Goal: Book appointment/travel/reservation

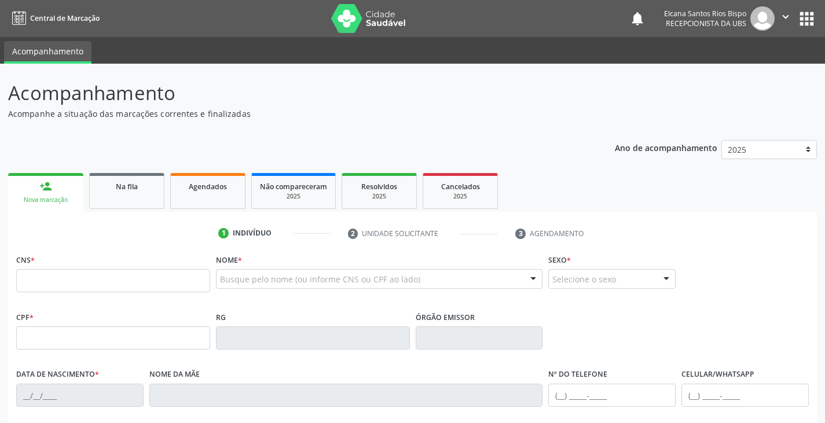
scroll to position [204, 0]
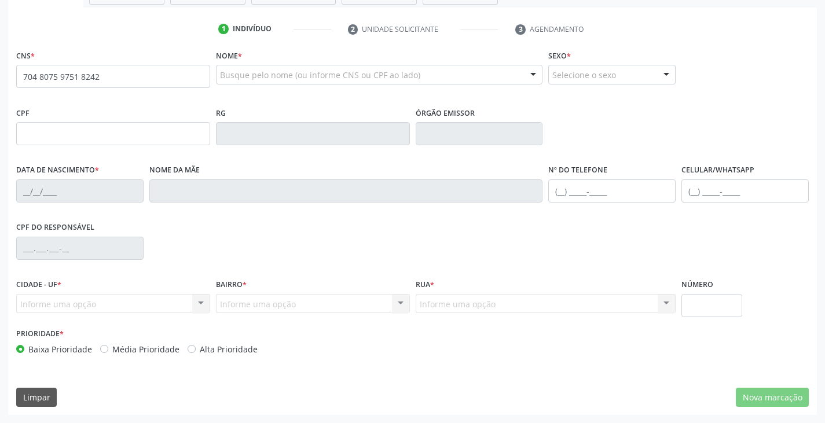
type input "704 8075 9751 8242"
type input "008.436.115-88"
type input "0[DATE]"
type input "[PERSON_NAME]"
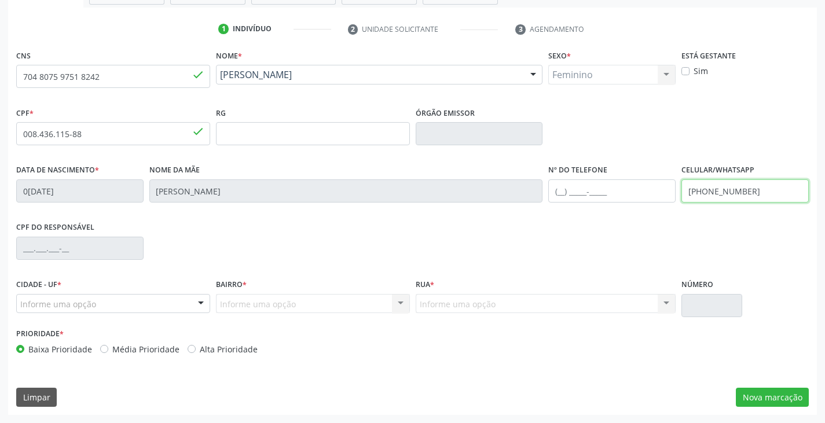
drag, startPoint x: 760, startPoint y: 188, endPoint x: 667, endPoint y: 194, distance: 93.4
click at [668, 193] on div "Data de nascimento * 0[DATE] Nome da mãe [PERSON_NAME] Nº do Telefone Celular/W…" at bounding box center [412, 189] width 798 height 57
type input "[PHONE_NUMBER]"
click at [205, 354] on label "Alta Prioridade" at bounding box center [229, 349] width 58 height 12
click at [196, 354] on input "Alta Prioridade" at bounding box center [192, 348] width 8 height 10
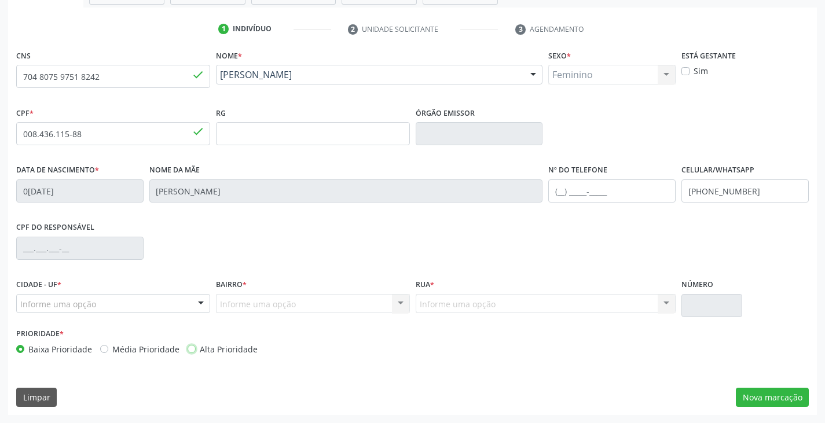
radio input "true"
click at [753, 395] on button "Nova marcação" at bounding box center [772, 398] width 73 height 20
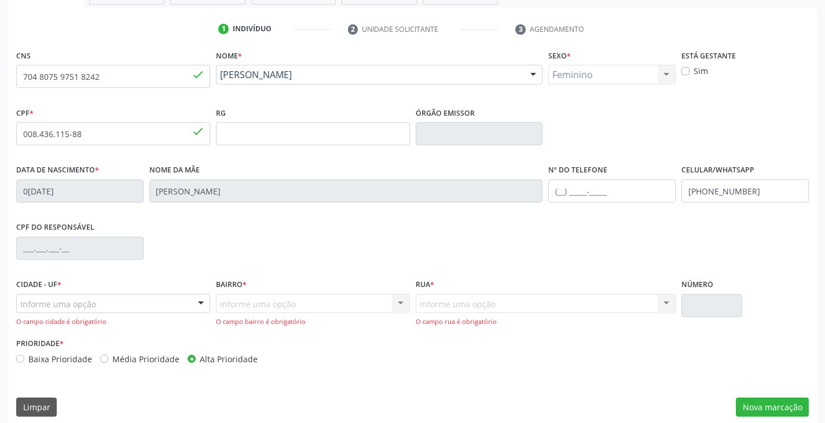
click at [142, 305] on div "Informe uma opção" at bounding box center [113, 304] width 194 height 20
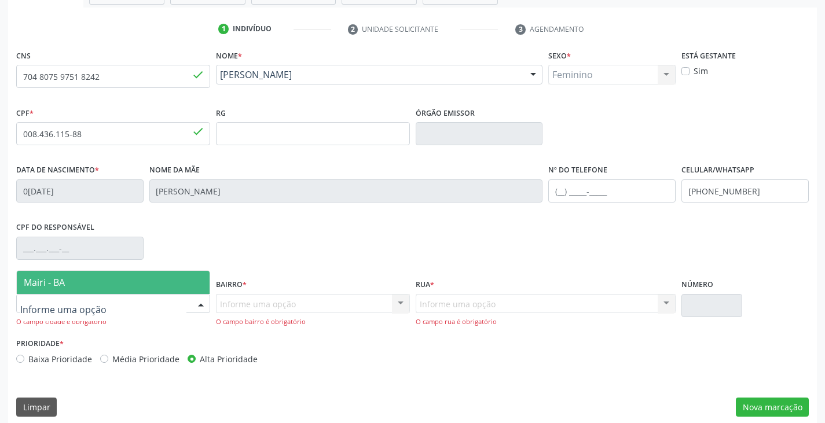
click at [149, 283] on span "Mairi - BA" at bounding box center [113, 282] width 193 height 23
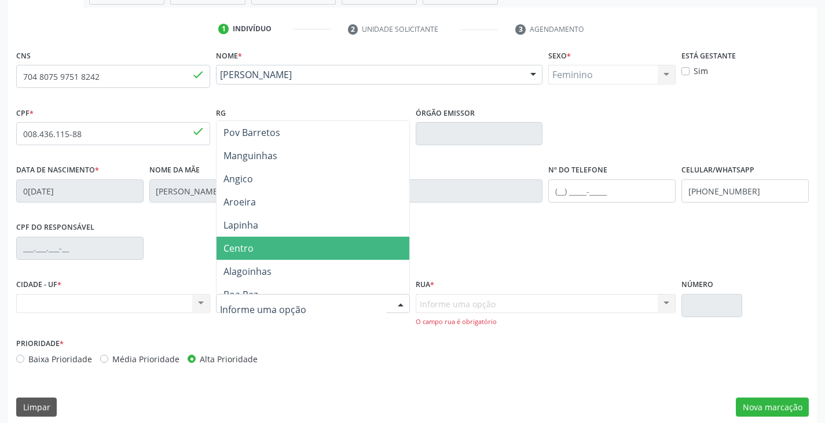
click at [302, 245] on span "Centro" at bounding box center [312, 248] width 193 height 23
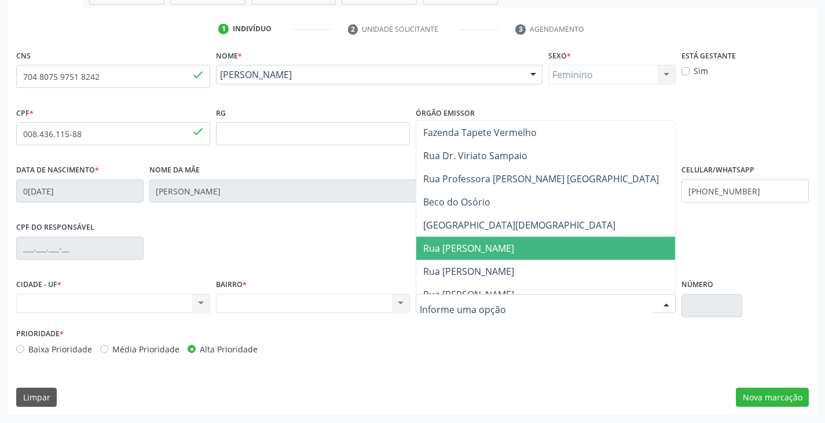
scroll to position [0, 0]
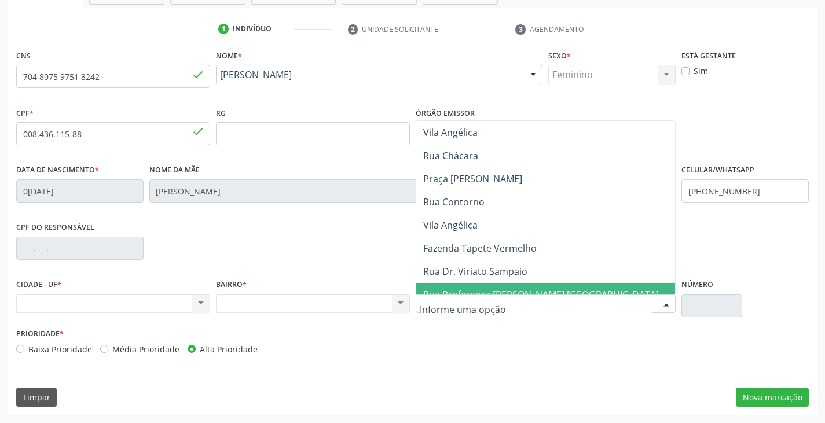
click at [523, 311] on input "text" at bounding box center [536, 309] width 233 height 23
click at [334, 308] on div "Nenhum resultado encontrado para: " " Não há nenhuma opção para ser exibida." at bounding box center [313, 304] width 194 height 20
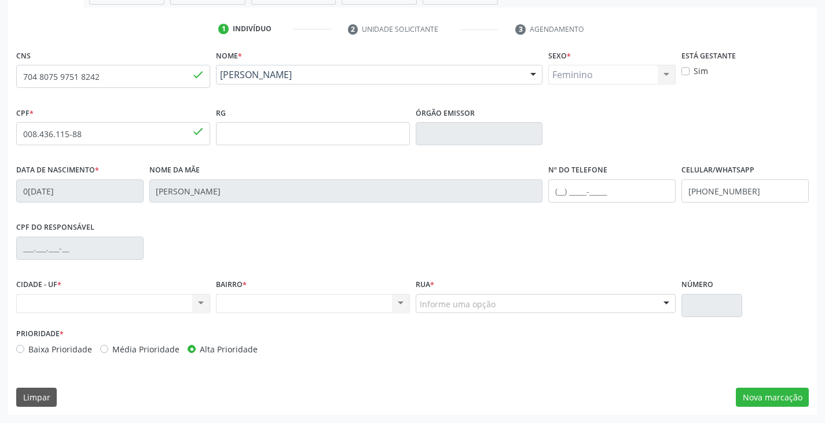
click at [509, 301] on div "Informe uma opção" at bounding box center [546, 304] width 260 height 20
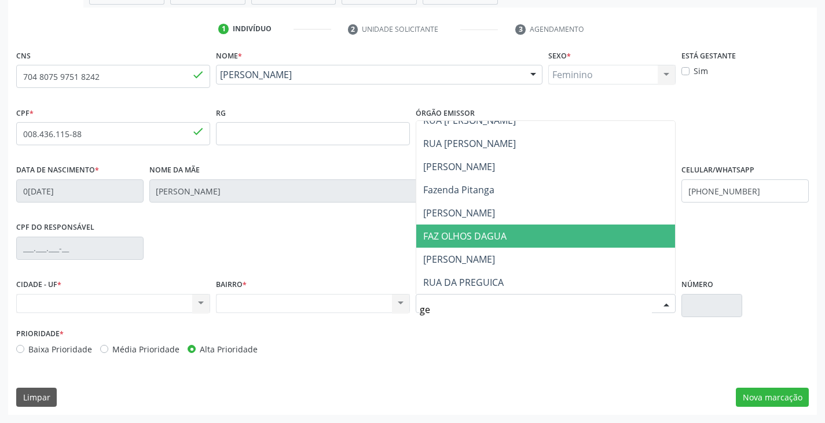
scroll to position [58, 0]
type input "gen"
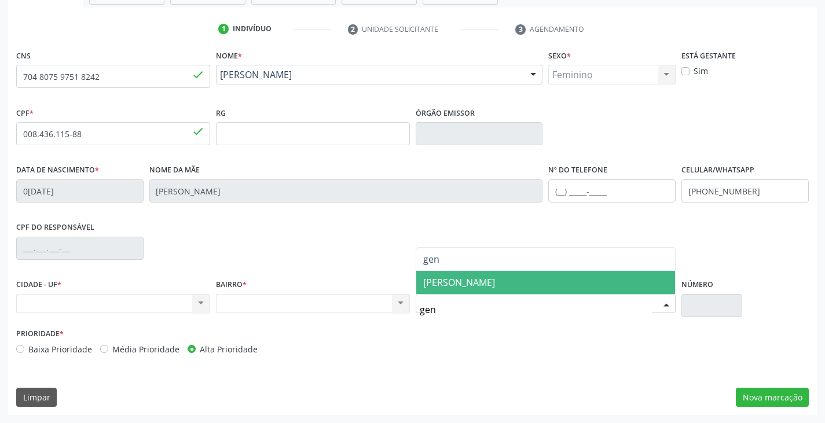
click at [495, 280] on span "[PERSON_NAME]" at bounding box center [459, 282] width 72 height 13
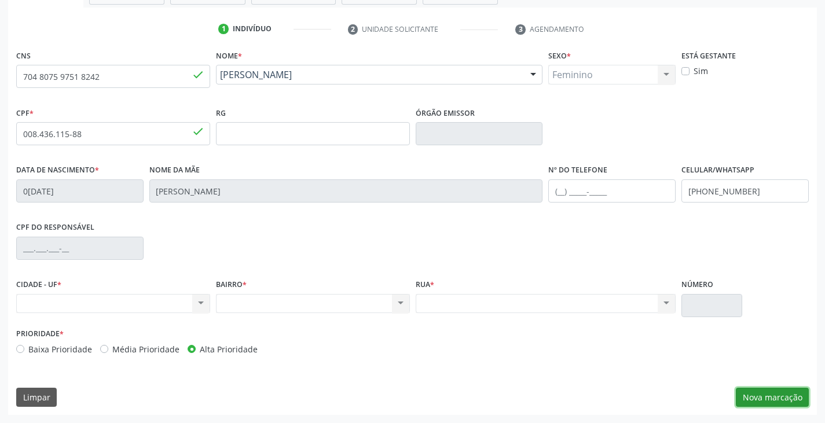
click at [769, 399] on button "Nova marcação" at bounding box center [772, 398] width 73 height 20
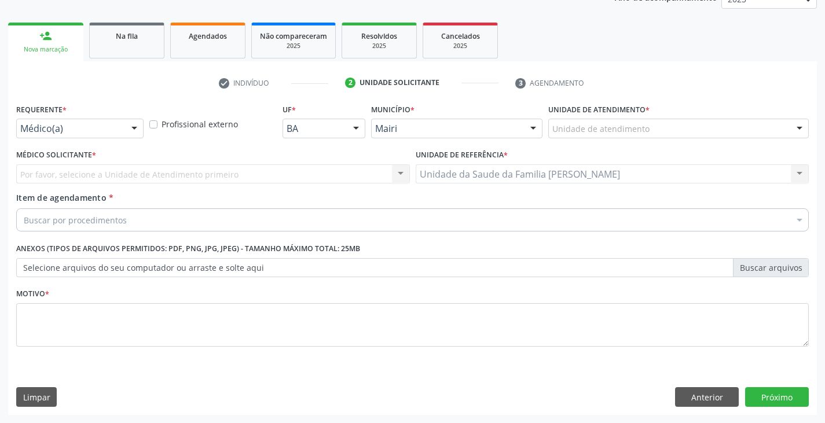
scroll to position [150, 0]
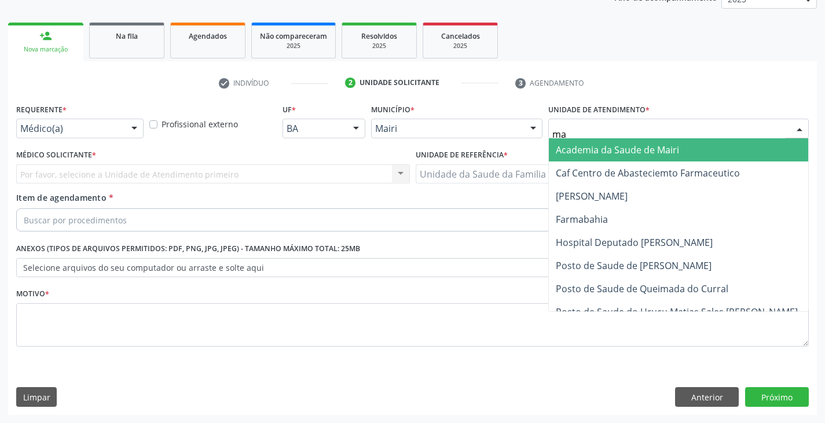
type input "mar"
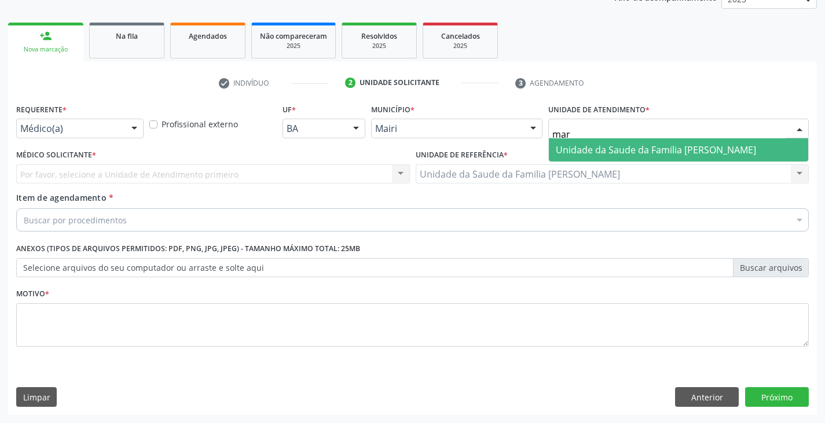
click at [615, 149] on span "Unidade da Saude da Familia [PERSON_NAME]" at bounding box center [656, 150] width 200 height 13
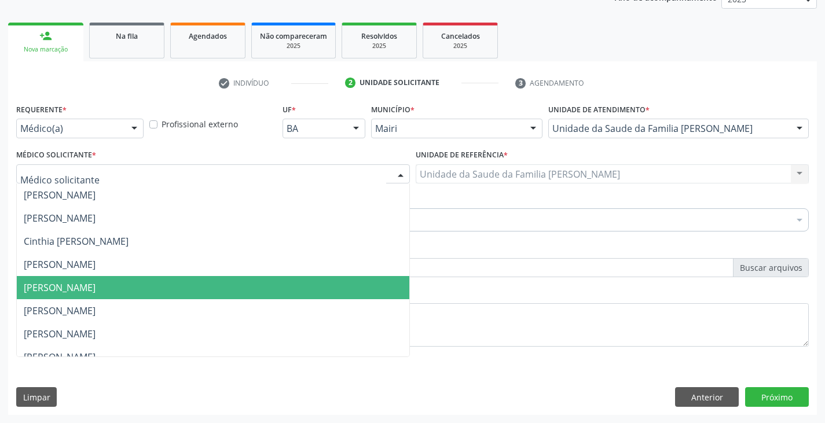
scroll to position [151, 0]
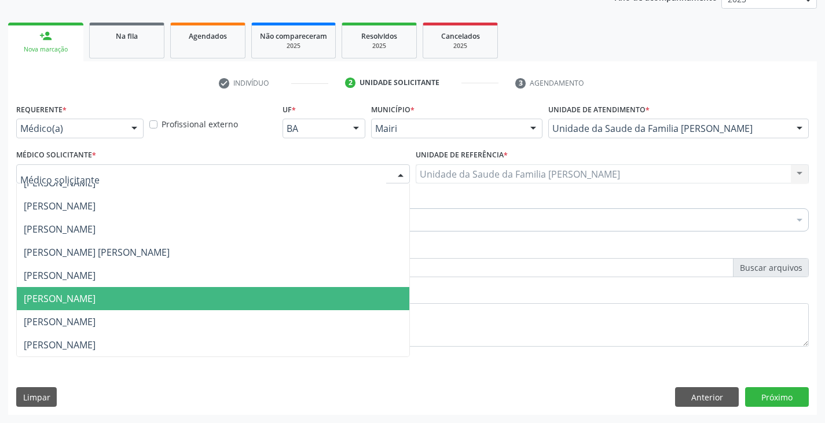
click at [71, 304] on span "[PERSON_NAME]" at bounding box center [60, 298] width 72 height 13
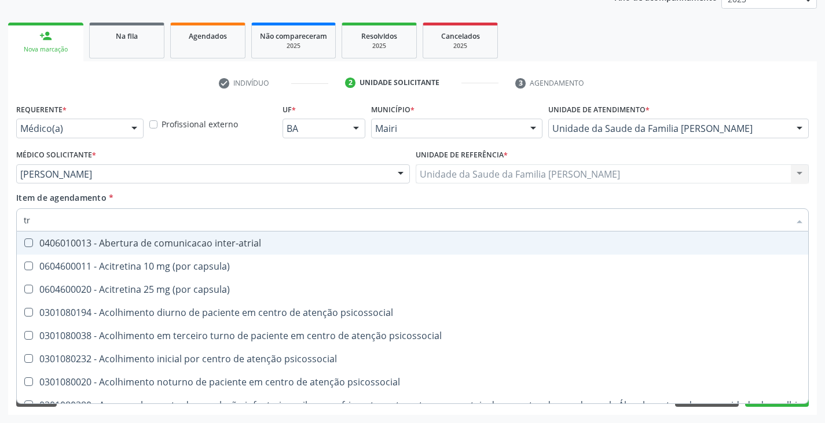
type input "TRANSVAGINAL"
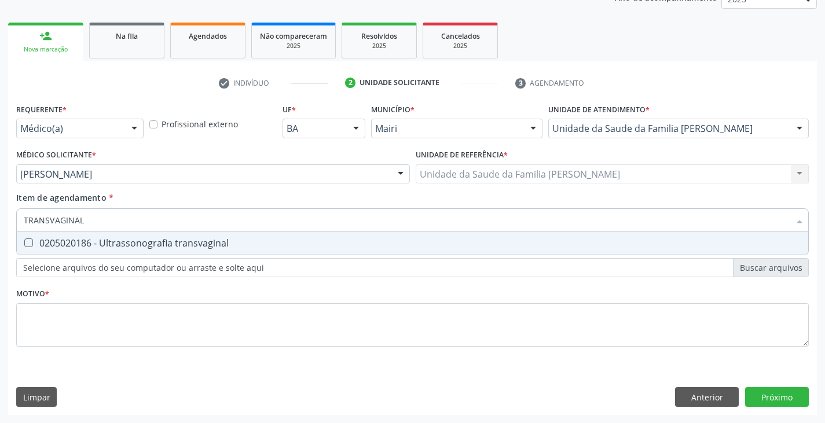
click at [66, 241] on div "0205020186 - Ultrassonografia transvaginal" at bounding box center [412, 242] width 777 height 9
checkbox transvaginal "true"
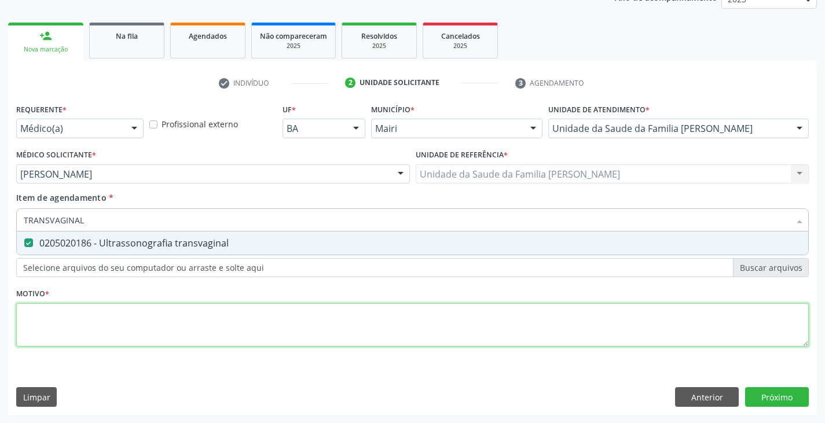
click at [91, 325] on div "Requerente * Médico(a) Médico(a) Enfermeiro(a) Paciente Nenhum resultado encont…" at bounding box center [412, 232] width 792 height 262
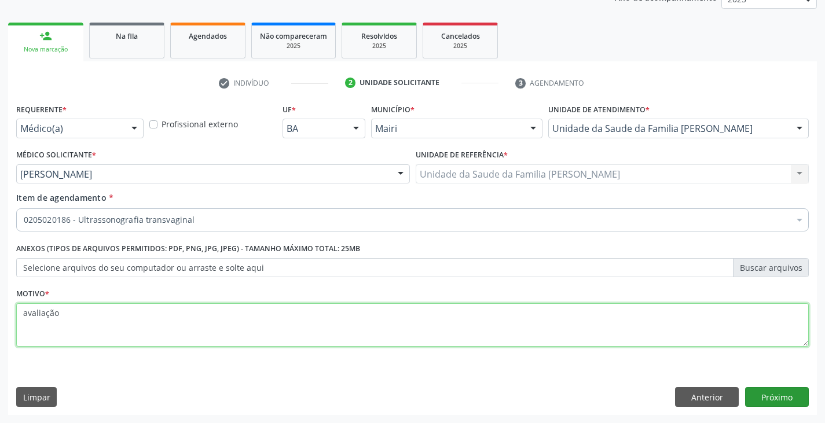
type textarea "avaliação"
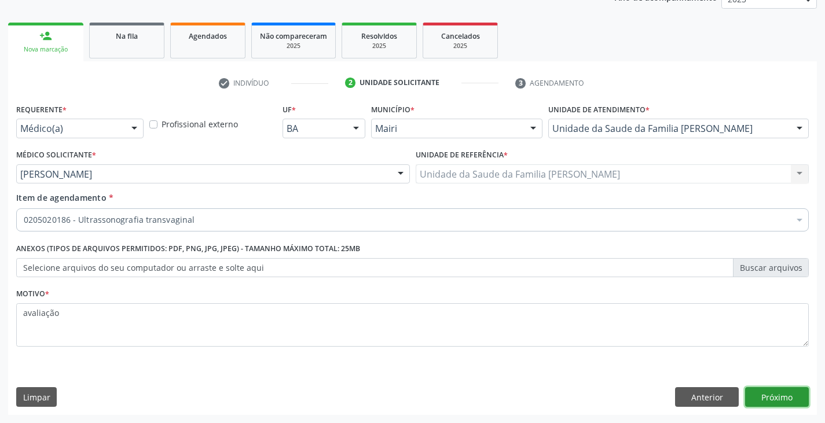
click at [758, 393] on button "Próximo" at bounding box center [777, 397] width 64 height 20
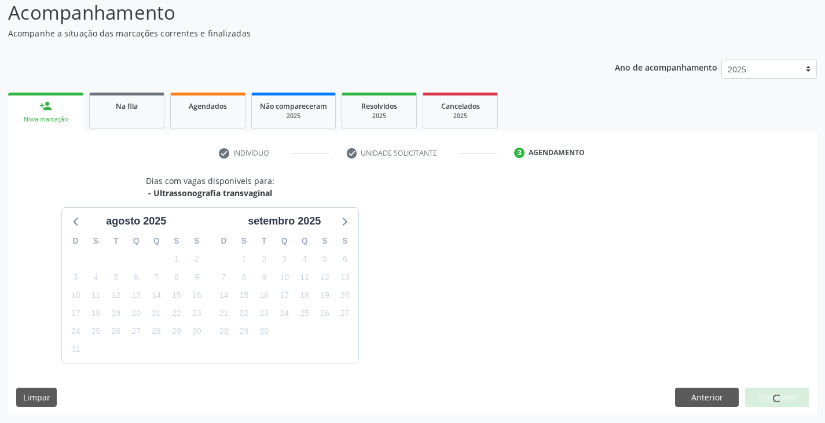
scroll to position [115, 0]
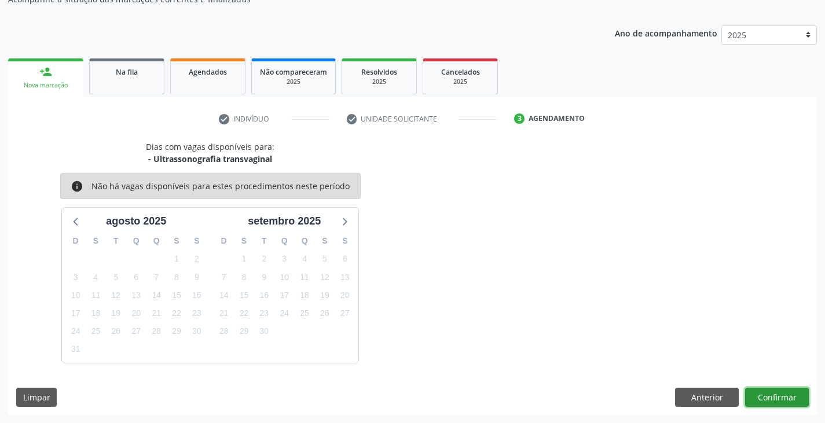
click at [777, 398] on button "Confirmar" at bounding box center [777, 398] width 64 height 20
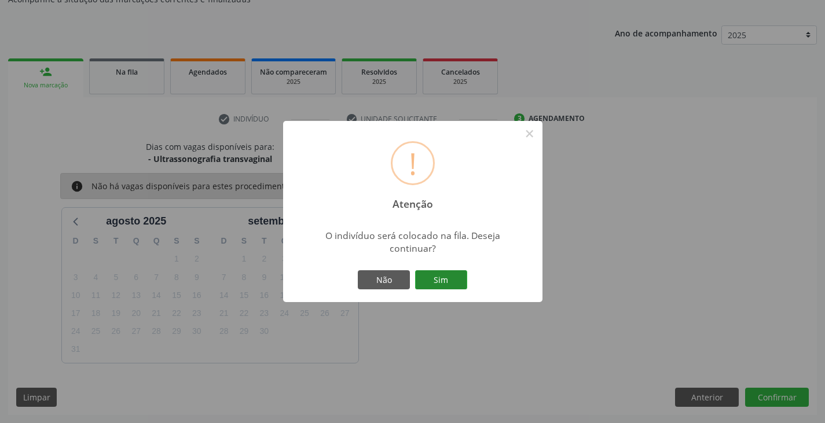
click at [450, 278] on button "Sim" at bounding box center [441, 280] width 52 height 20
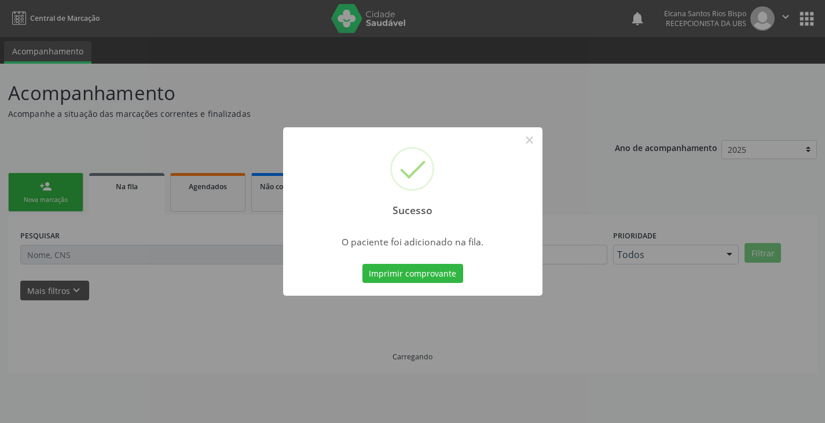
scroll to position [0, 0]
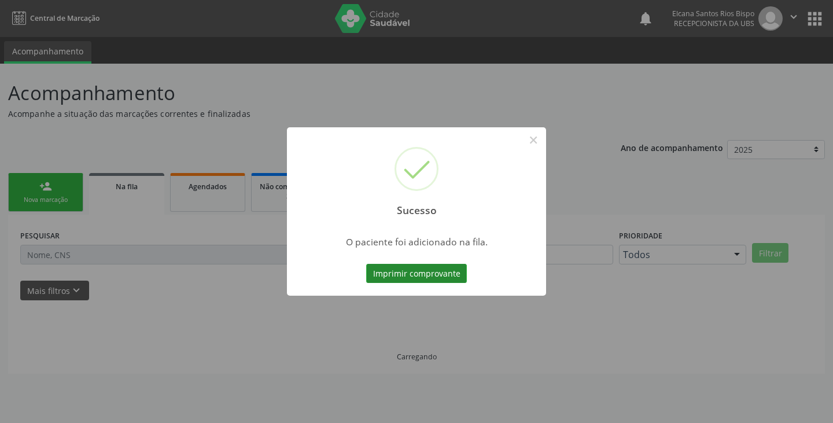
click at [443, 281] on button "Imprimir comprovante" at bounding box center [416, 274] width 101 height 20
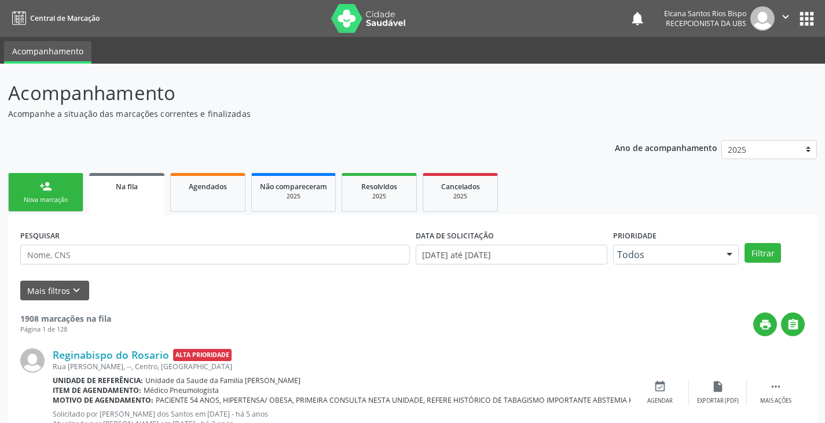
click at [67, 185] on link "person_add Nova marcação" at bounding box center [45, 192] width 75 height 39
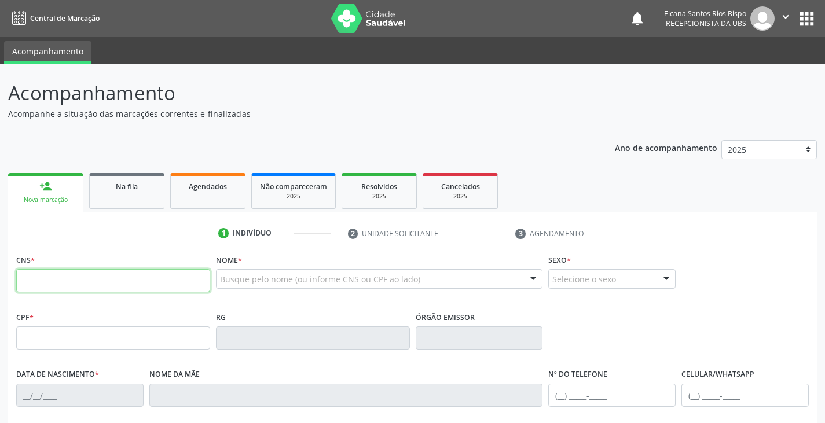
click at [63, 288] on input "text" at bounding box center [113, 280] width 194 height 23
paste input "704 8075 9751 8242"
type input "704 8075 9751 8242"
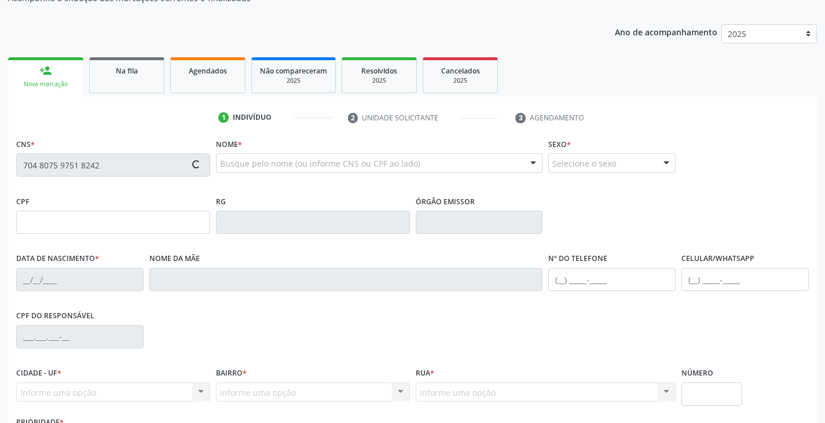
scroll to position [174, 0]
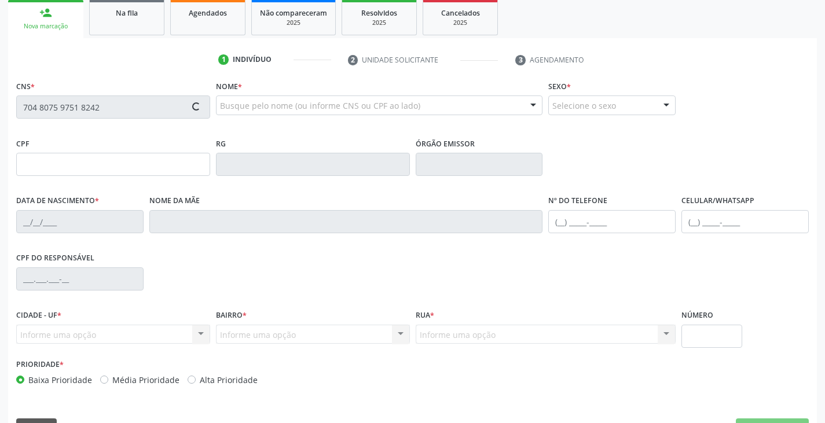
type input "008.436.115-88"
type input "0[DATE]"
type input "[PERSON_NAME]"
type input "[PHONE_NUMBER]"
type input "S/N"
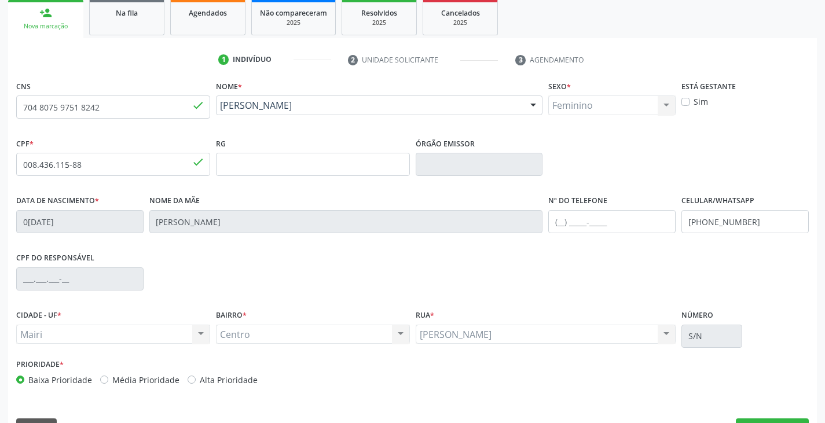
click at [222, 384] on label "Alta Prioridade" at bounding box center [229, 380] width 58 height 12
click at [196, 384] on input "Alta Prioridade" at bounding box center [192, 379] width 8 height 10
radio input "true"
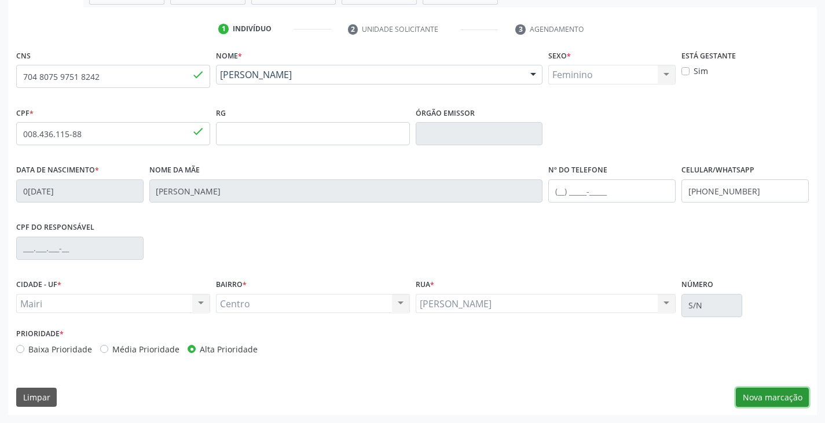
click at [766, 395] on button "Nova marcação" at bounding box center [772, 398] width 73 height 20
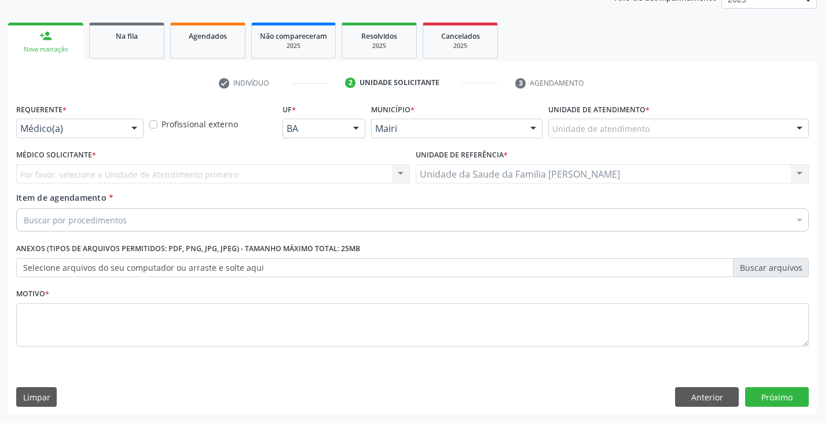
scroll to position [150, 0]
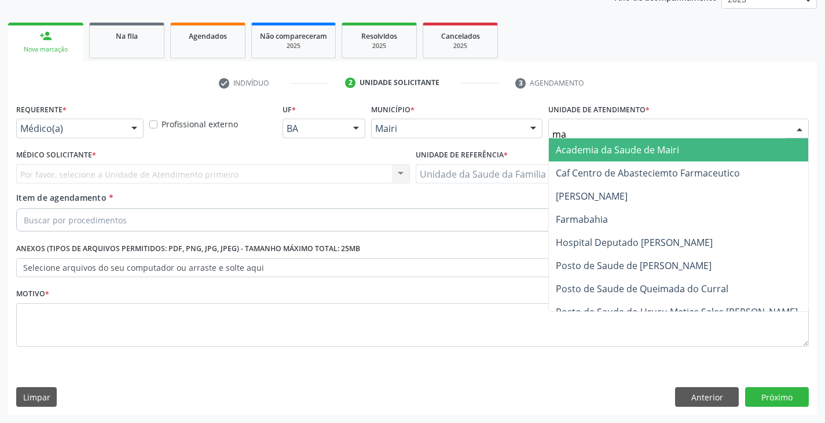
type input "mar"
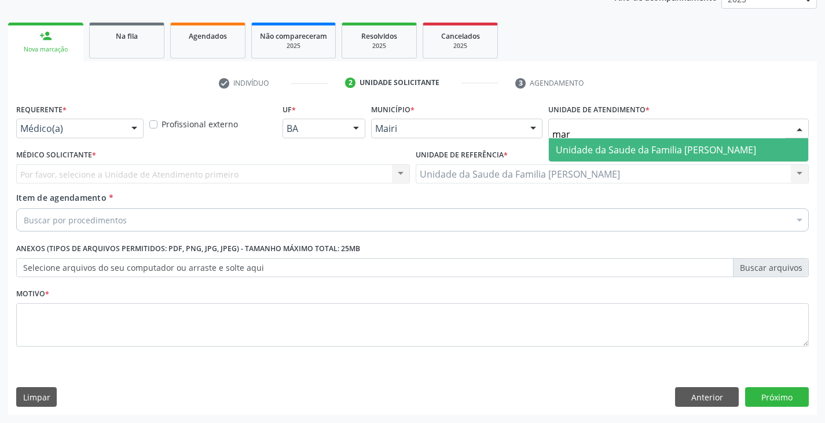
click at [584, 157] on span "Unidade da Saude da Familia [PERSON_NAME]" at bounding box center [678, 149] width 259 height 23
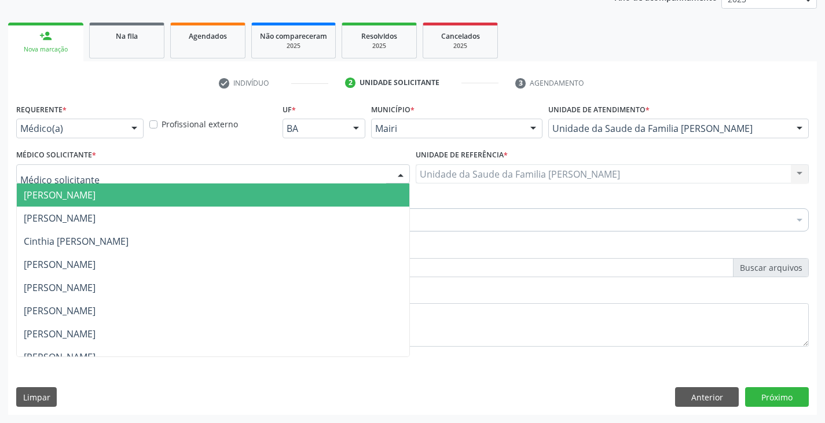
click at [60, 181] on div at bounding box center [213, 174] width 394 height 20
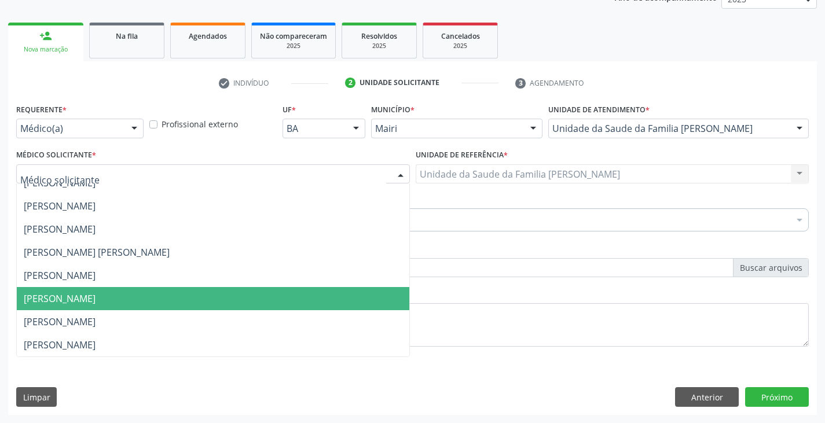
click at [80, 291] on span "[PERSON_NAME]" at bounding box center [213, 298] width 392 height 23
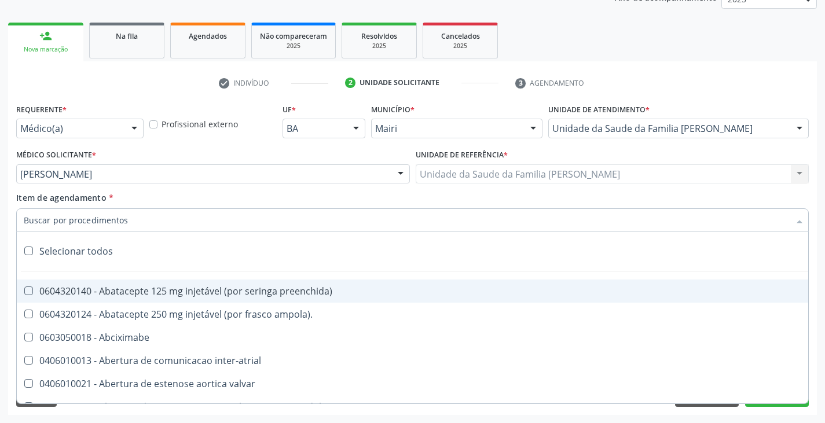
type input "i"
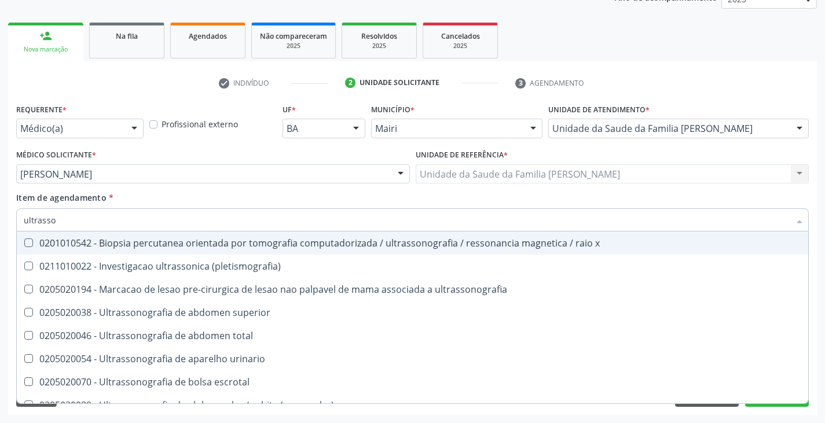
type input "ultrasson"
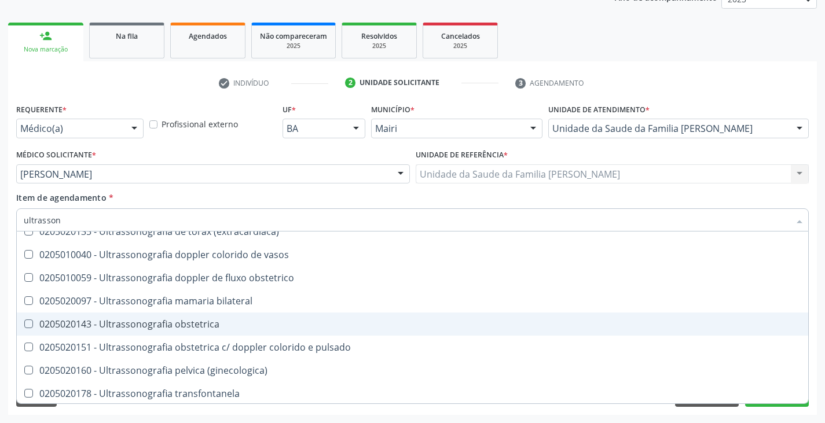
scroll to position [314, 0]
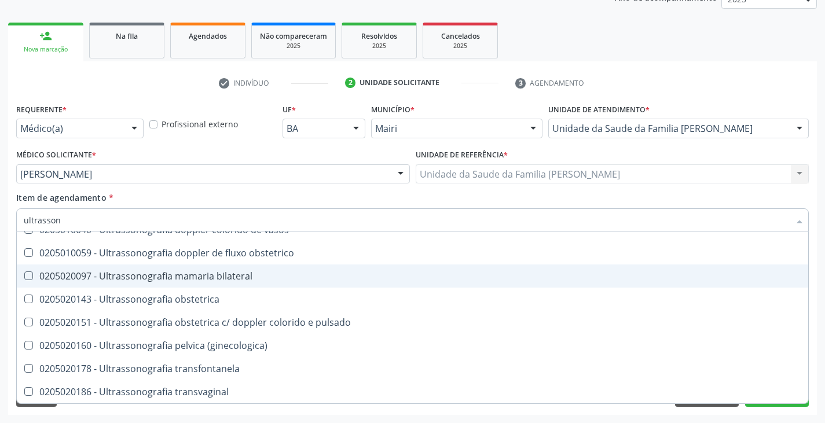
click at [174, 275] on div "0205020097 - Ultrassonografia mamaria bilateral" at bounding box center [412, 275] width 777 height 9
checkbox bilateral "true"
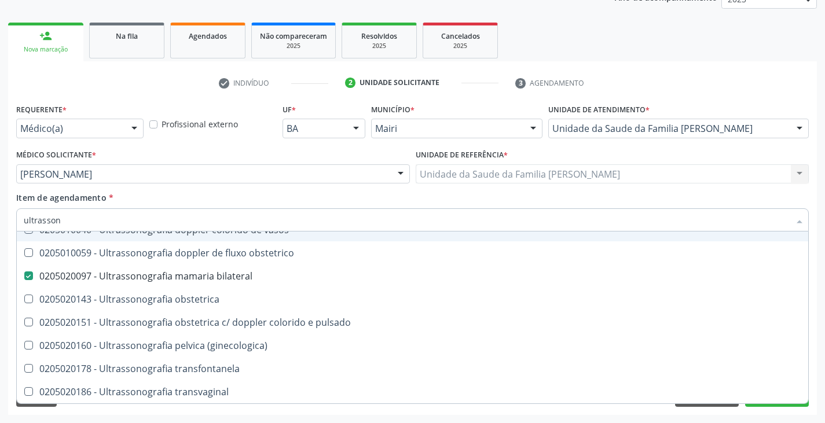
click at [167, 196] on div "Item de agendamento * ultrasson Desfazer seleção 0201010542 - Biopsia percutane…" at bounding box center [412, 210] width 792 height 36
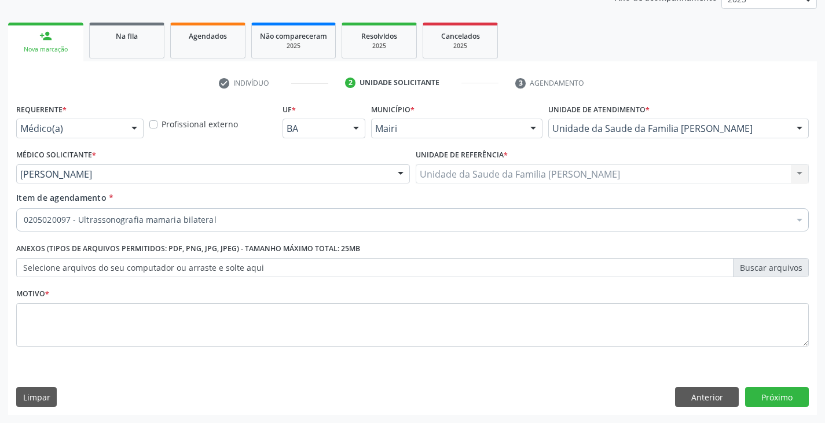
scroll to position [0, 0]
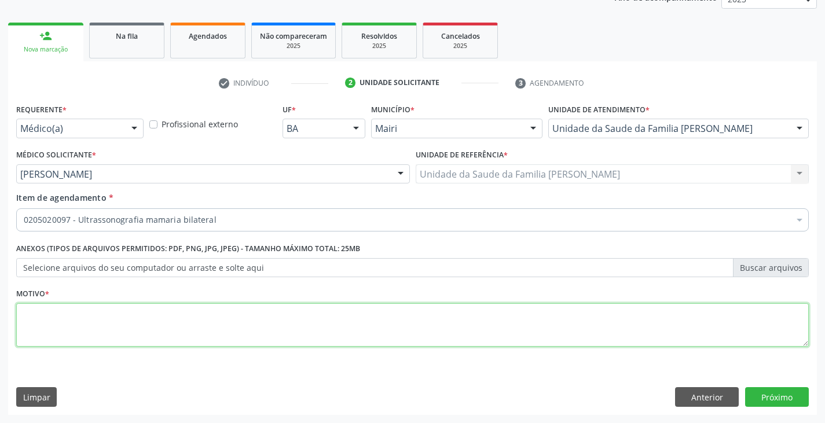
click at [128, 326] on textarea at bounding box center [412, 325] width 792 height 44
type textarea "avaliação"
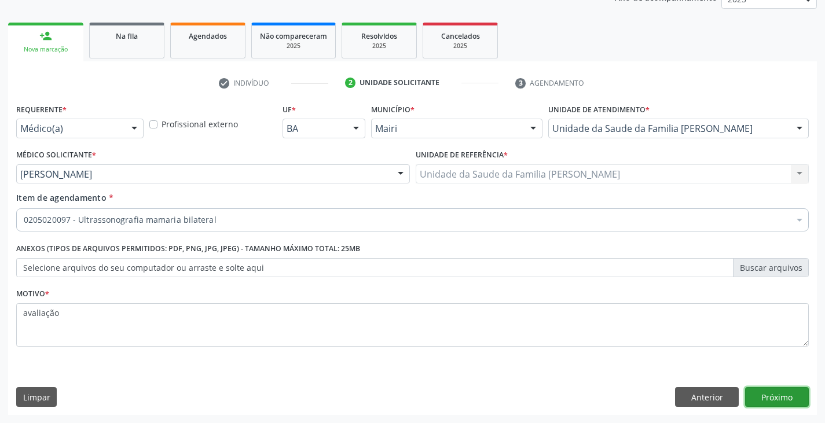
click at [777, 395] on button "Próximo" at bounding box center [777, 397] width 64 height 20
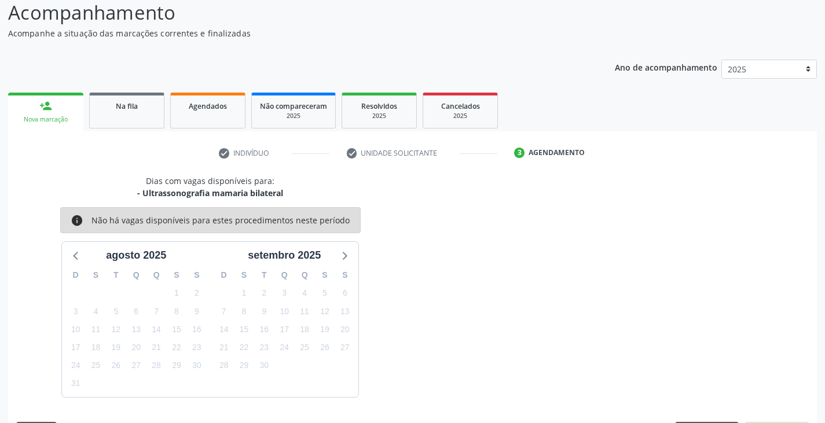
scroll to position [115, 0]
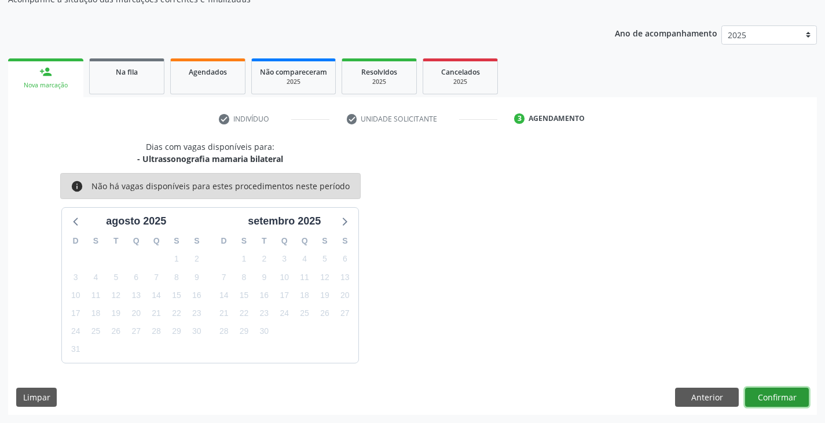
click at [787, 392] on button "Confirmar" at bounding box center [777, 398] width 64 height 20
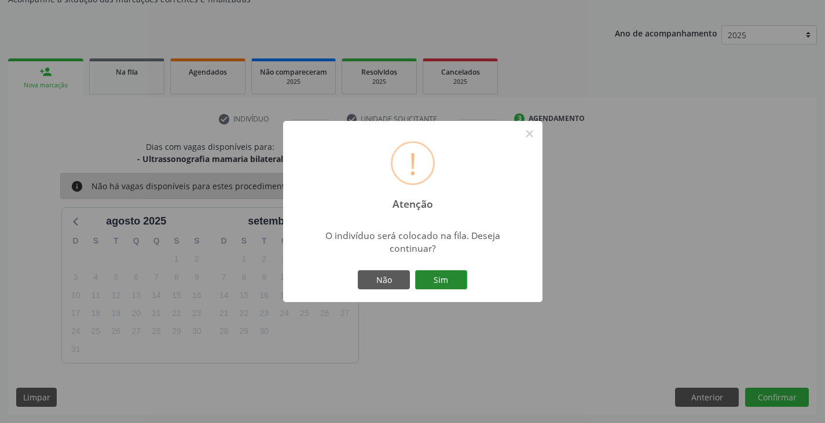
click at [439, 274] on button "Sim" at bounding box center [441, 280] width 52 height 20
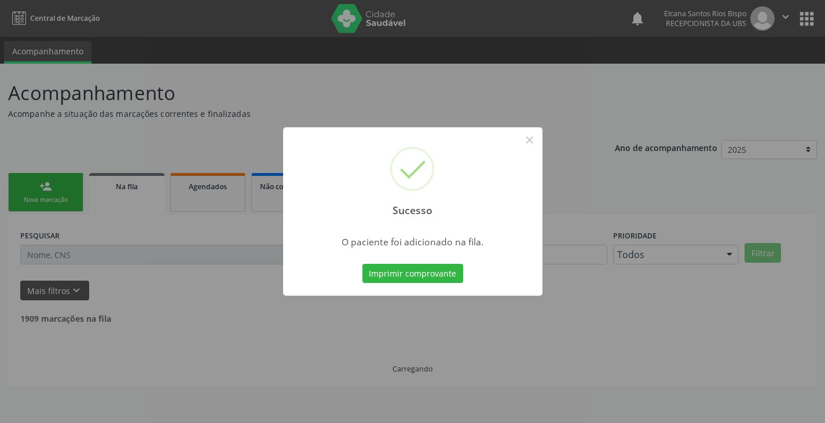
scroll to position [0, 0]
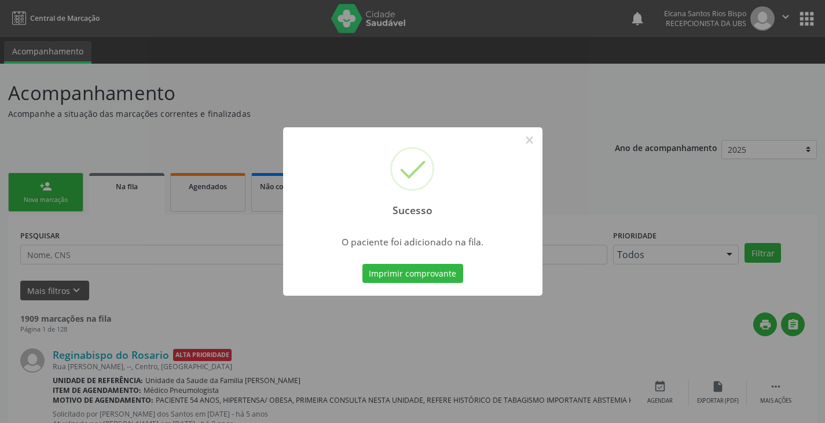
click at [439, 274] on button "Imprimir comprovante" at bounding box center [412, 274] width 101 height 20
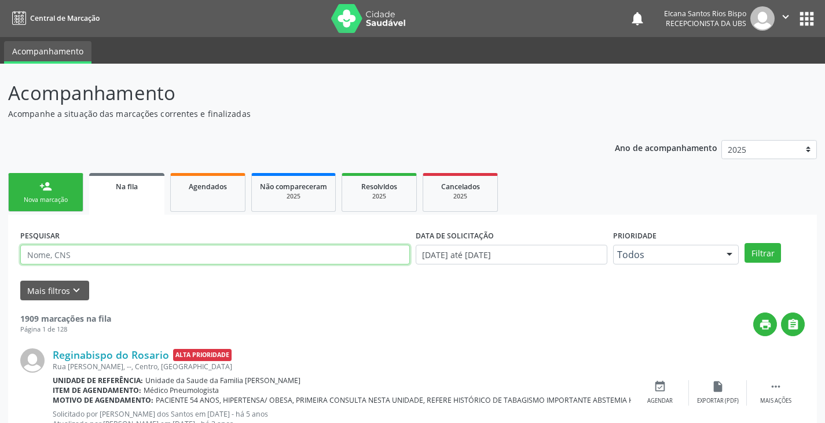
click at [137, 252] on input "text" at bounding box center [214, 255] width 389 height 20
paste input "704 8075 9751 8242"
type input "704 8075 9751 8242"
click at [744, 243] on button "Filtrar" at bounding box center [762, 253] width 36 height 20
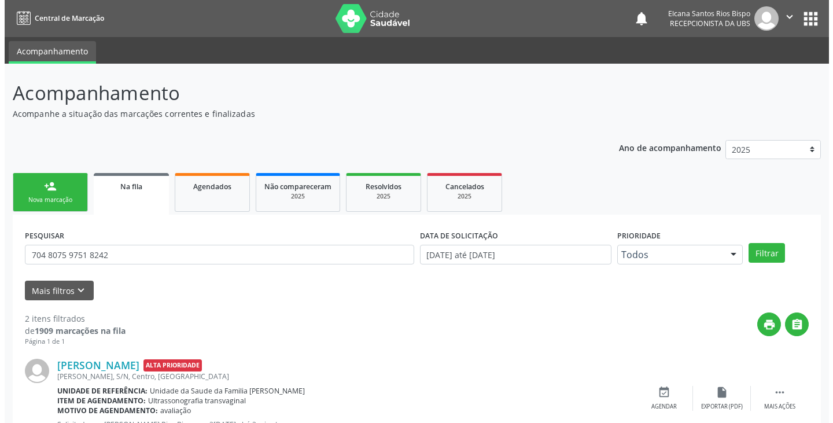
scroll to position [150, 0]
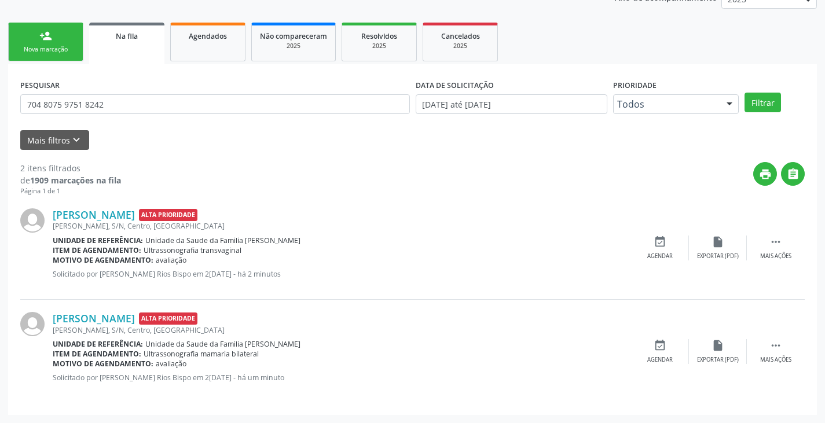
click at [264, 253] on div "Item de agendamento: Ultrassonografia transvaginal" at bounding box center [342, 250] width 578 height 10
click at [197, 238] on span "Unidade da Saude da Familia [PERSON_NAME]" at bounding box center [222, 241] width 155 height 10
click at [197, 216] on span "Alta Prioridade" at bounding box center [168, 215] width 58 height 12
click at [135, 211] on link "[PERSON_NAME]" at bounding box center [94, 214] width 82 height 13
